Goal: Register for event/course

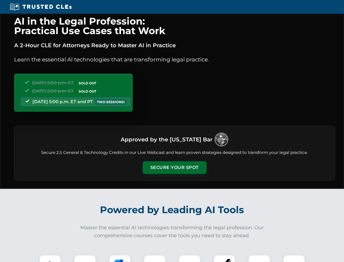
click at [175, 167] on button "Secure Your Spot" at bounding box center [175, 167] width 64 height 13
click at [50, 258] on img at bounding box center [50, 266] width 16 height 16
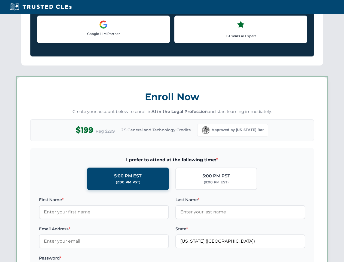
click at [120, 258] on label "Password *" at bounding box center [104, 258] width 130 height 7
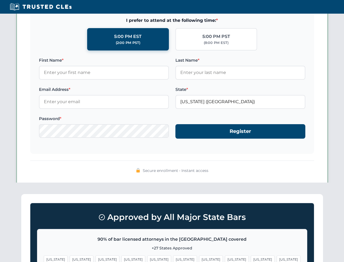
click at [251, 258] on span "[US_STATE]" at bounding box center [263, 259] width 24 height 8
